Goal: Task Accomplishment & Management: Manage account settings

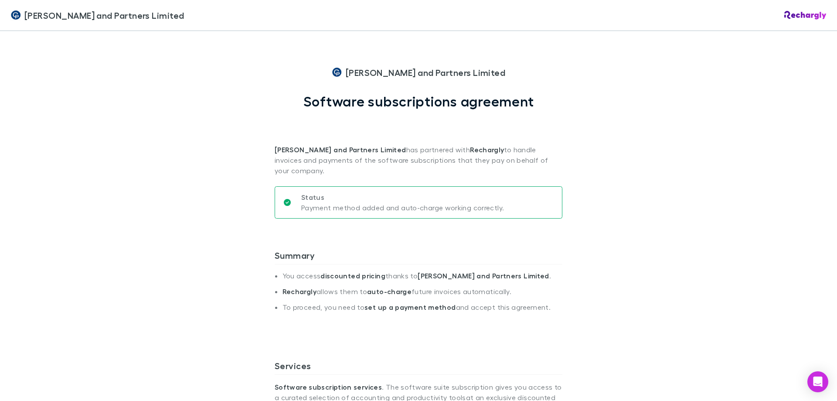
drag, startPoint x: 813, startPoint y: 0, endPoint x: 724, endPoint y: 75, distance: 116.0
click at [724, 75] on div "[PERSON_NAME] and Partners Limited [PERSON_NAME] and Partners Limited Software …" at bounding box center [418, 200] width 837 height 401
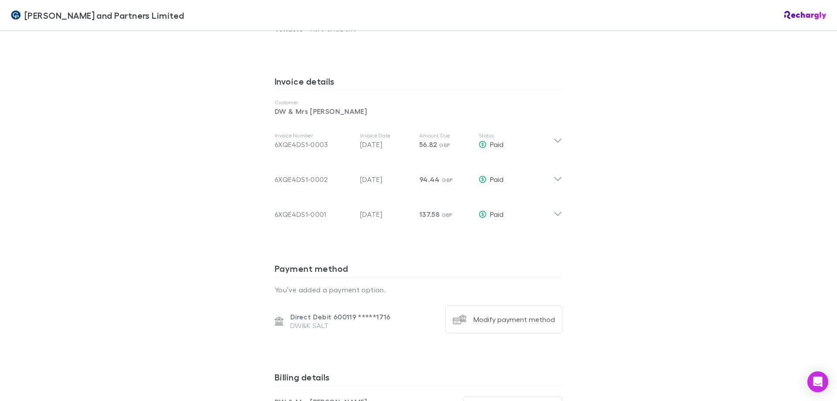
scroll to position [392, 0]
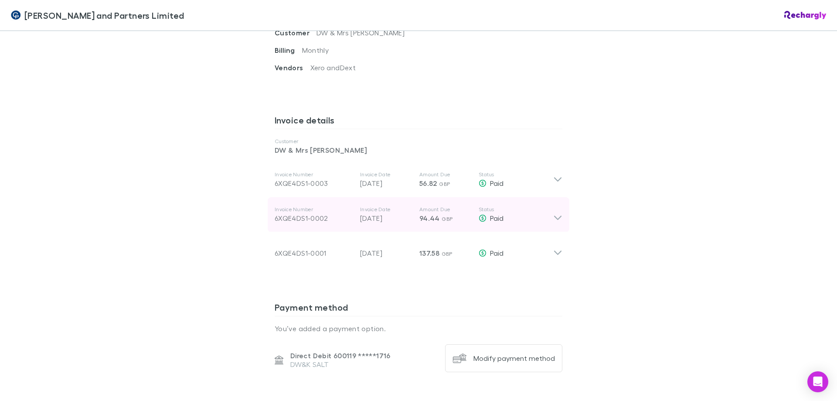
click at [554, 216] on icon at bounding box center [557, 218] width 7 height 4
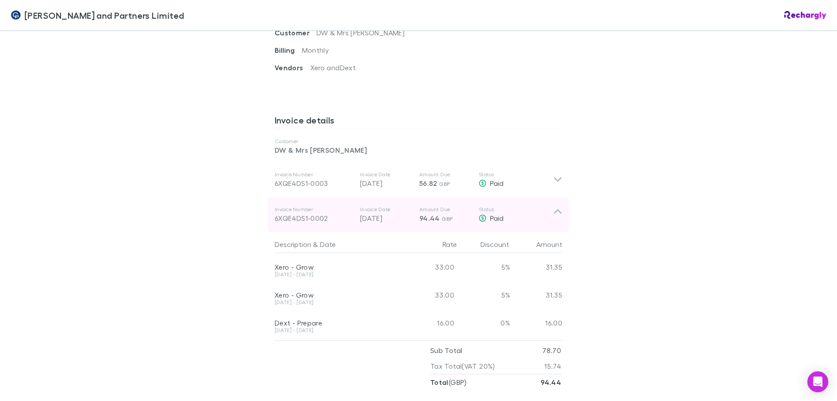
click at [556, 206] on icon at bounding box center [557, 214] width 9 height 17
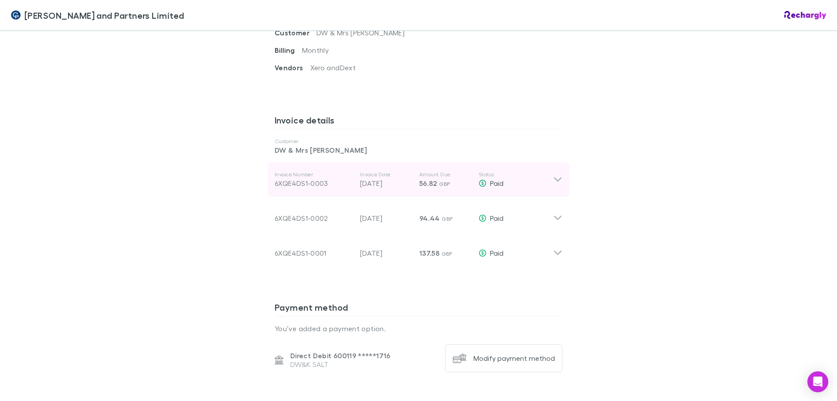
click at [557, 174] on icon at bounding box center [557, 179] width 9 height 10
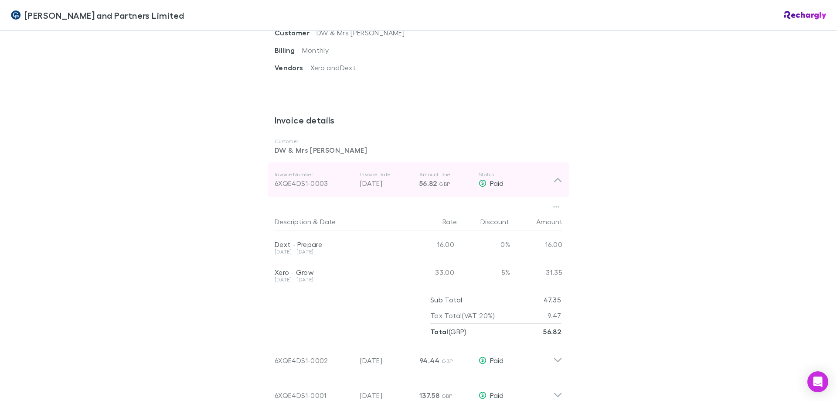
click at [559, 174] on icon at bounding box center [557, 179] width 9 height 10
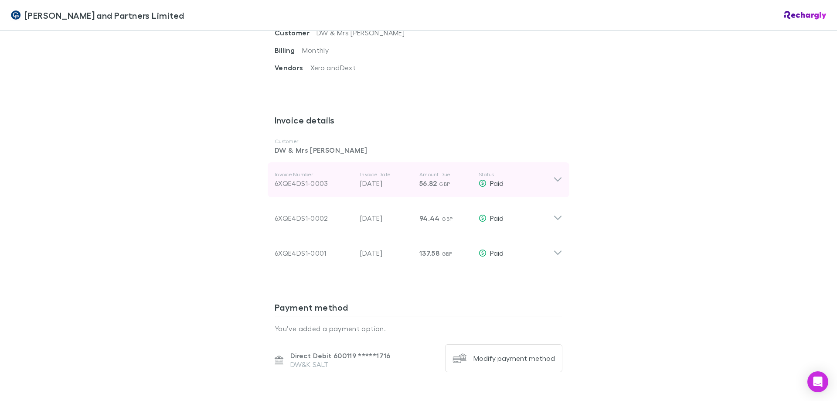
click at [559, 174] on icon at bounding box center [557, 179] width 9 height 10
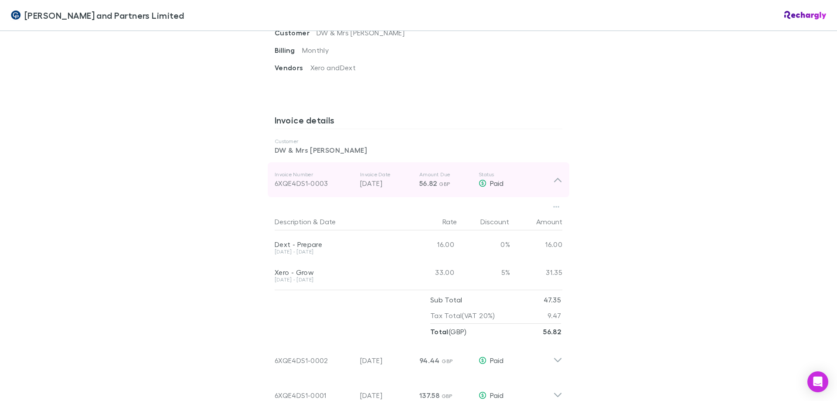
click at [559, 174] on icon at bounding box center [557, 179] width 9 height 10
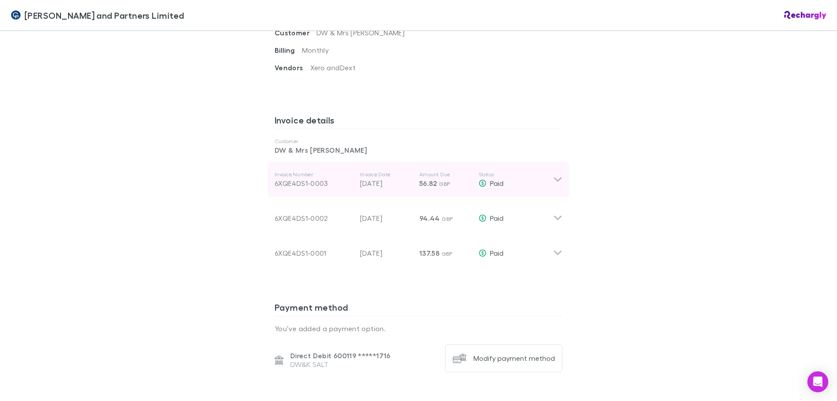
click at [553, 174] on icon at bounding box center [557, 179] width 9 height 10
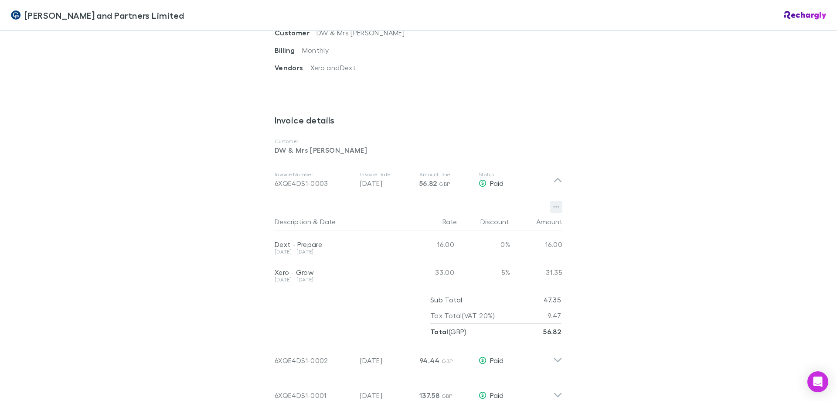
click at [555, 203] on icon "button" at bounding box center [556, 206] width 6 height 7
click at [701, 167] on div at bounding box center [418, 200] width 837 height 401
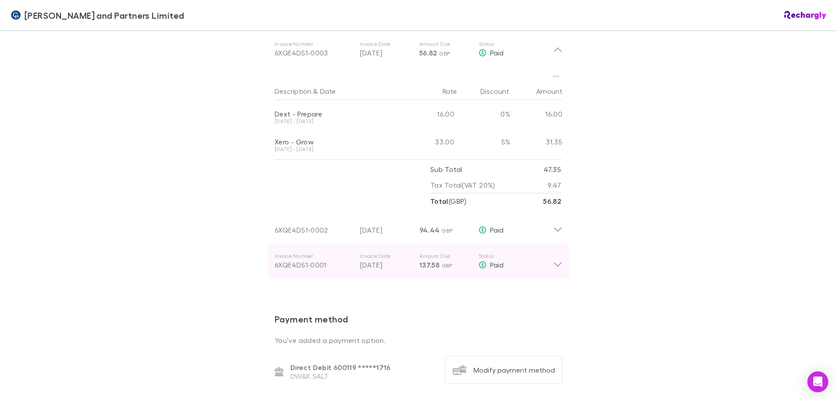
scroll to position [523, 0]
click at [557, 262] on icon at bounding box center [557, 264] width 7 height 4
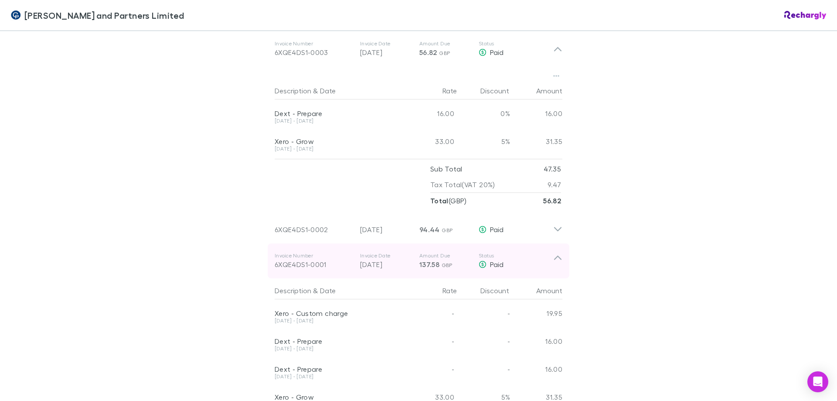
click at [560, 243] on div "Invoice Number 6XQE4DS1-0001 Invoice Date 30 Jun 2025 Amount Due 137.58 GBP Sta…" at bounding box center [419, 260] width 302 height 35
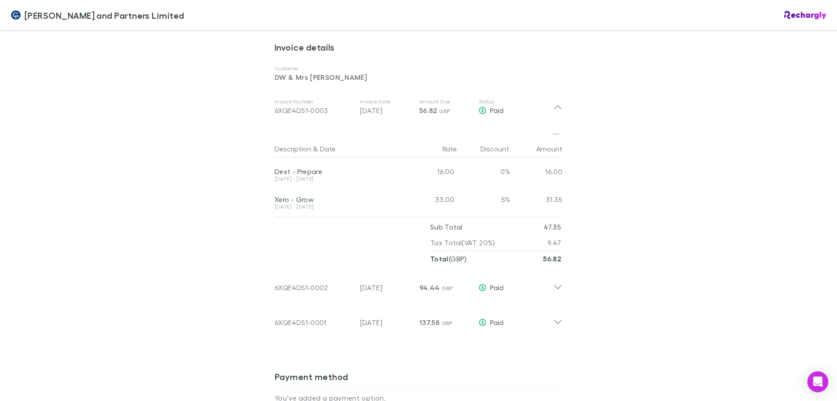
scroll to position [436, 0]
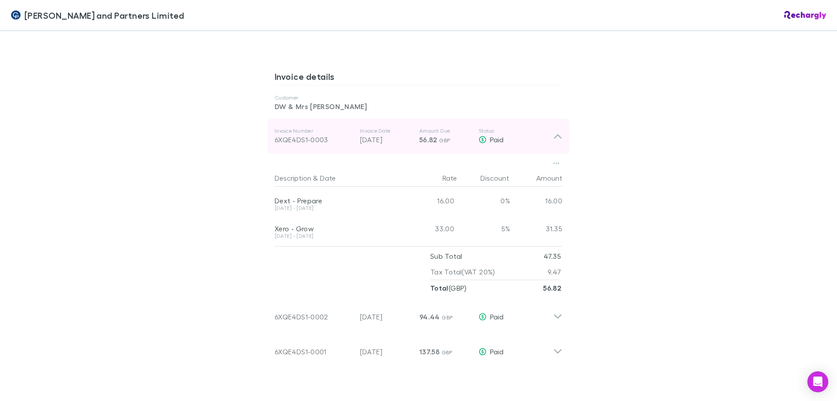
click at [556, 134] on icon at bounding box center [557, 136] width 7 height 4
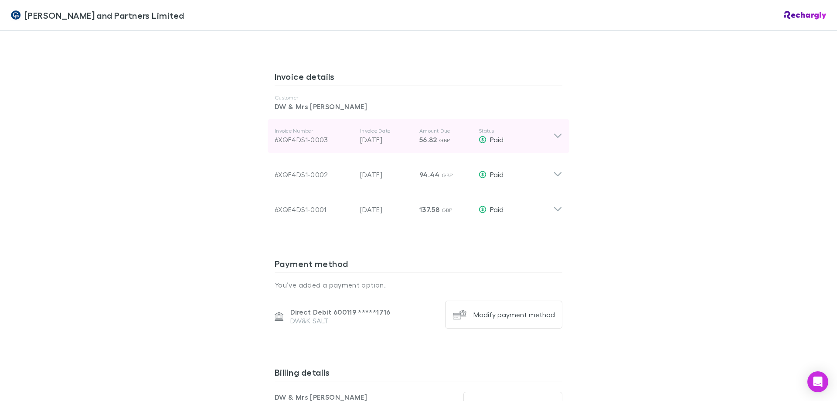
click at [556, 131] on icon at bounding box center [557, 136] width 9 height 10
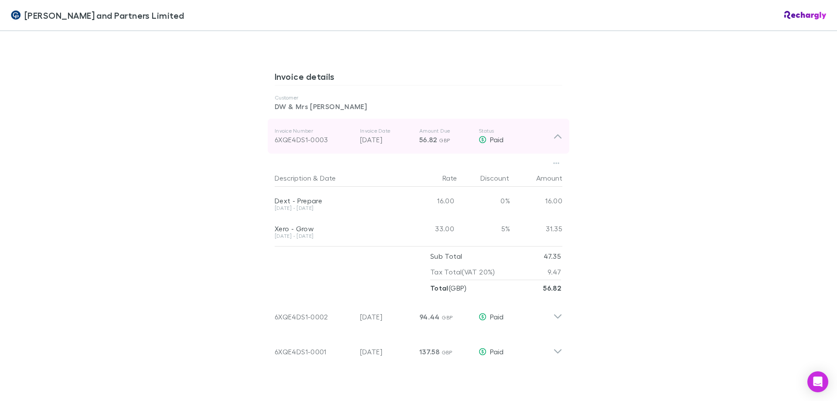
click at [555, 121] on div "Invoice Number 6XQE4DS1-0003 Invoice Date 30 Aug 2025 Amount Due 56.82 GBP Stat…" at bounding box center [419, 136] width 302 height 35
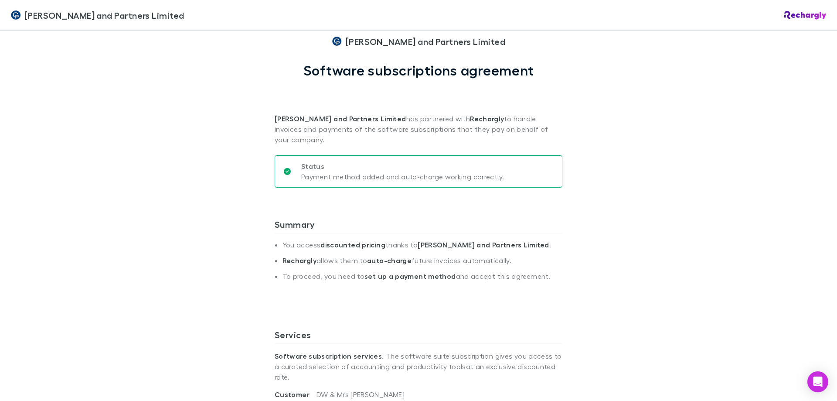
scroll to position [0, 0]
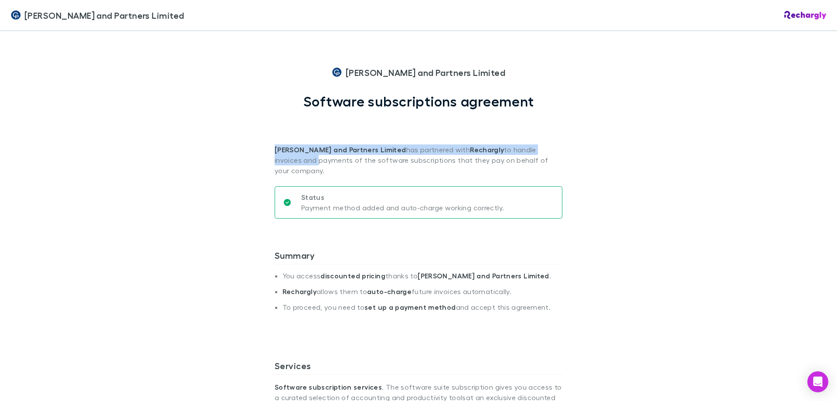
drag, startPoint x: 582, startPoint y: 109, endPoint x: 242, endPoint y: 94, distance: 340.8
click at [242, 94] on div "Coates and Partners Limited Coates and Partners Limited Software subscriptions …" at bounding box center [418, 200] width 837 height 401
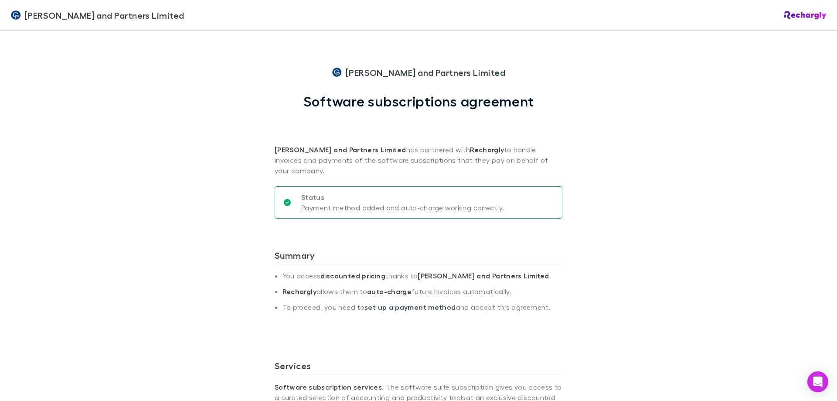
drag, startPoint x: 327, startPoint y: 98, endPoint x: 307, endPoint y: 102, distance: 20.8
click at [327, 98] on h1 "Software subscriptions agreement" at bounding box center [418, 101] width 231 height 17
click at [94, 16] on span "Coates and Partners Limited" at bounding box center [104, 15] width 160 height 13
click at [575, 75] on div "Coates and Partners Limited Coates and Partners Limited Software subscriptions …" at bounding box center [418, 200] width 837 height 401
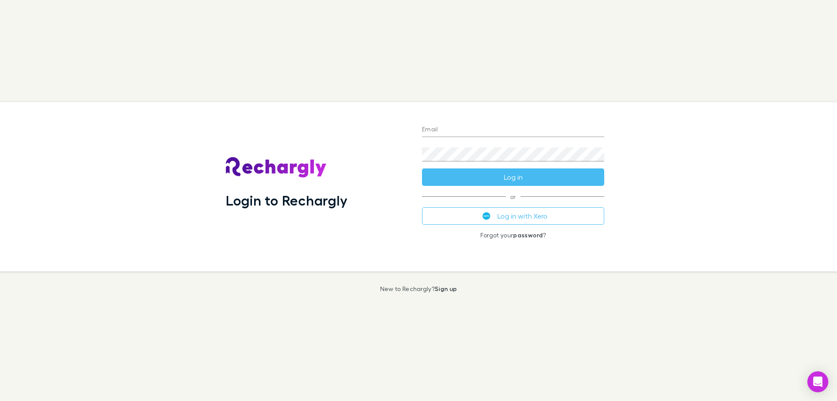
click at [455, 128] on input "Email" at bounding box center [513, 130] width 182 height 14
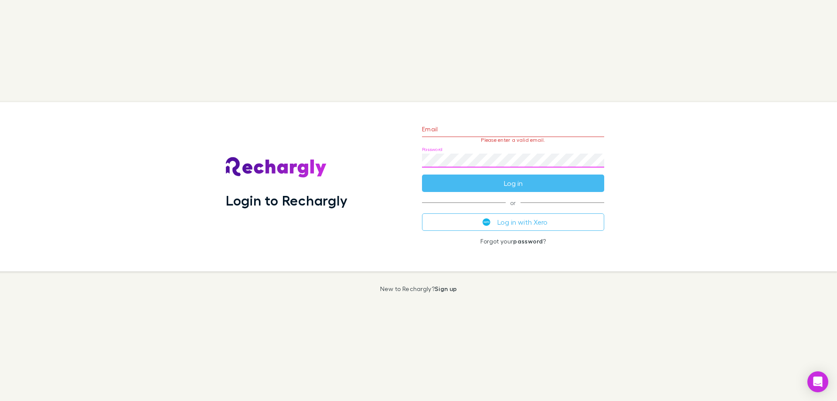
click at [684, 153] on div "Login to Rechargly Email Please enter a valid email. Password Log in or Log in …" at bounding box center [415, 186] width 844 height 169
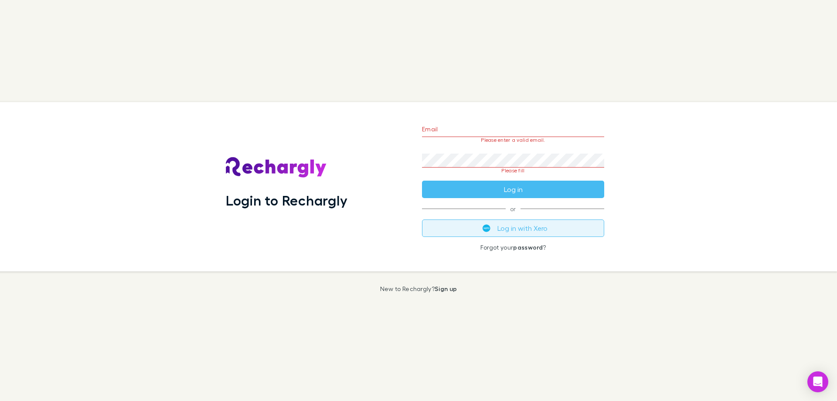
click at [508, 228] on button "Log in with Xero" at bounding box center [513, 227] width 182 height 17
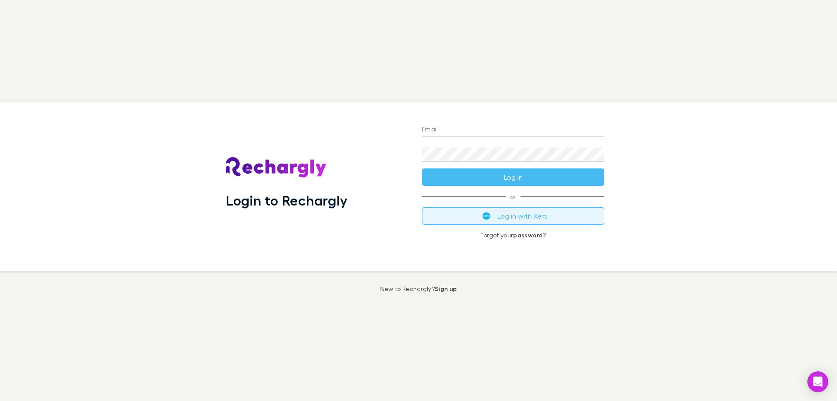
click at [518, 218] on button "Log in with Xero" at bounding box center [513, 215] width 182 height 17
